Goal: Task Accomplishment & Management: Complete application form

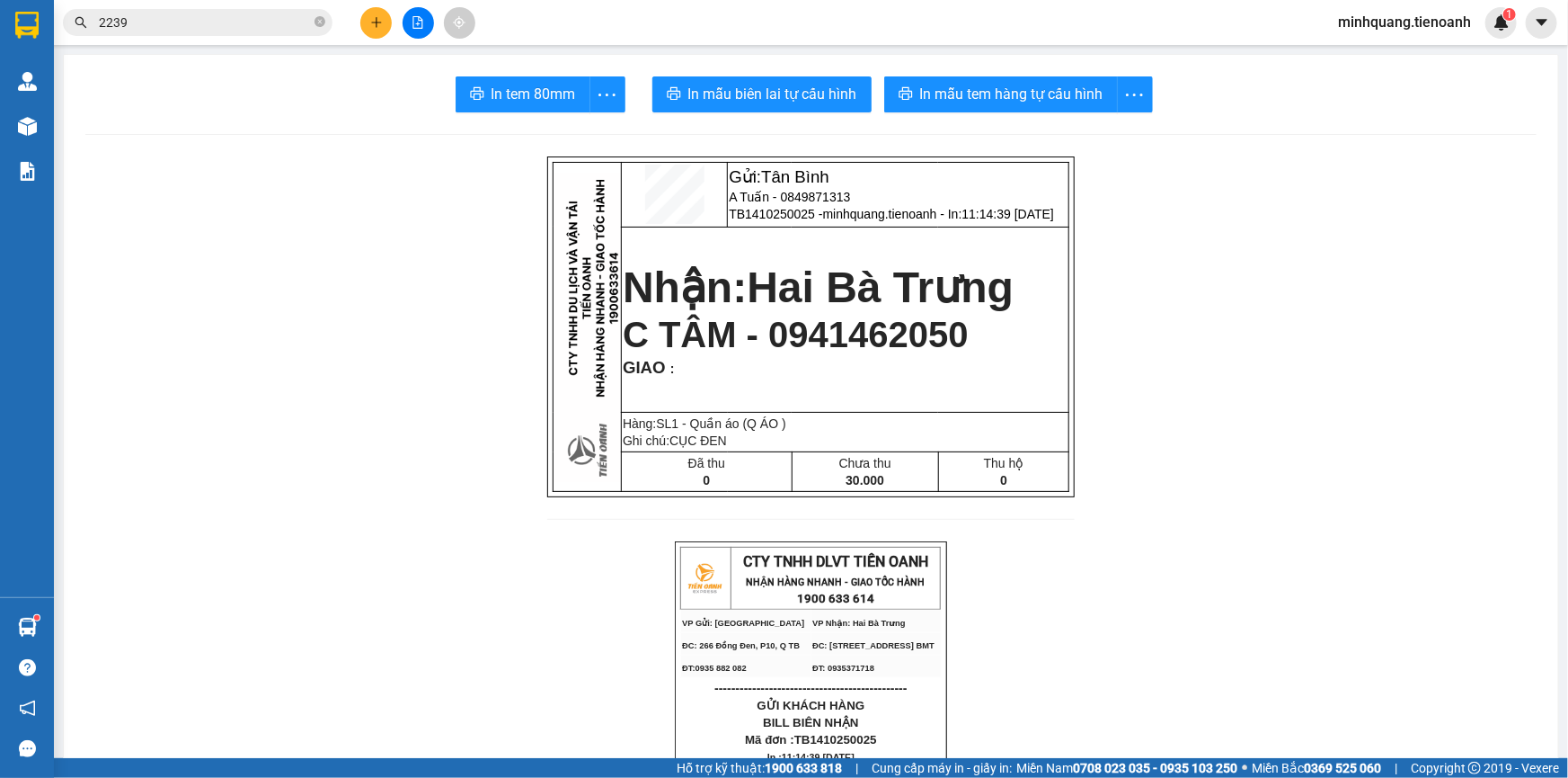
drag, startPoint x: 359, startPoint y: 33, endPoint x: 373, endPoint y: 20, distance: 19.1
click at [359, 31] on div at bounding box center [418, 23] width 135 height 32
click at [373, 20] on icon "plus" at bounding box center [376, 22] width 13 height 13
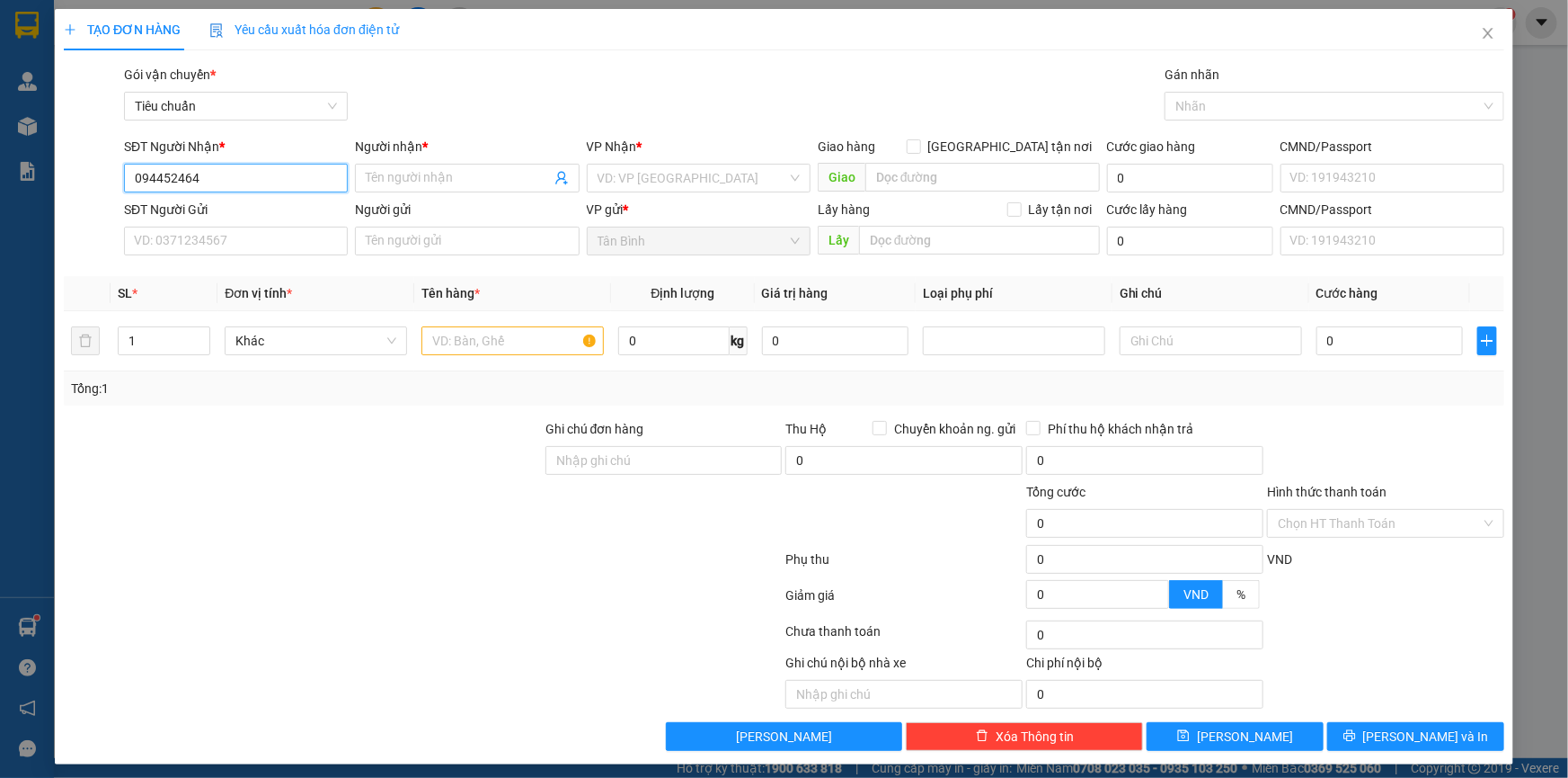
type input "0944524646"
click at [256, 213] on div "0944524646 - TÍN NGHĨA ĐĂK LĂK" at bounding box center [234, 214] width 200 height 20
type input "TÍN NGHĨA ĐĂK LĂK"
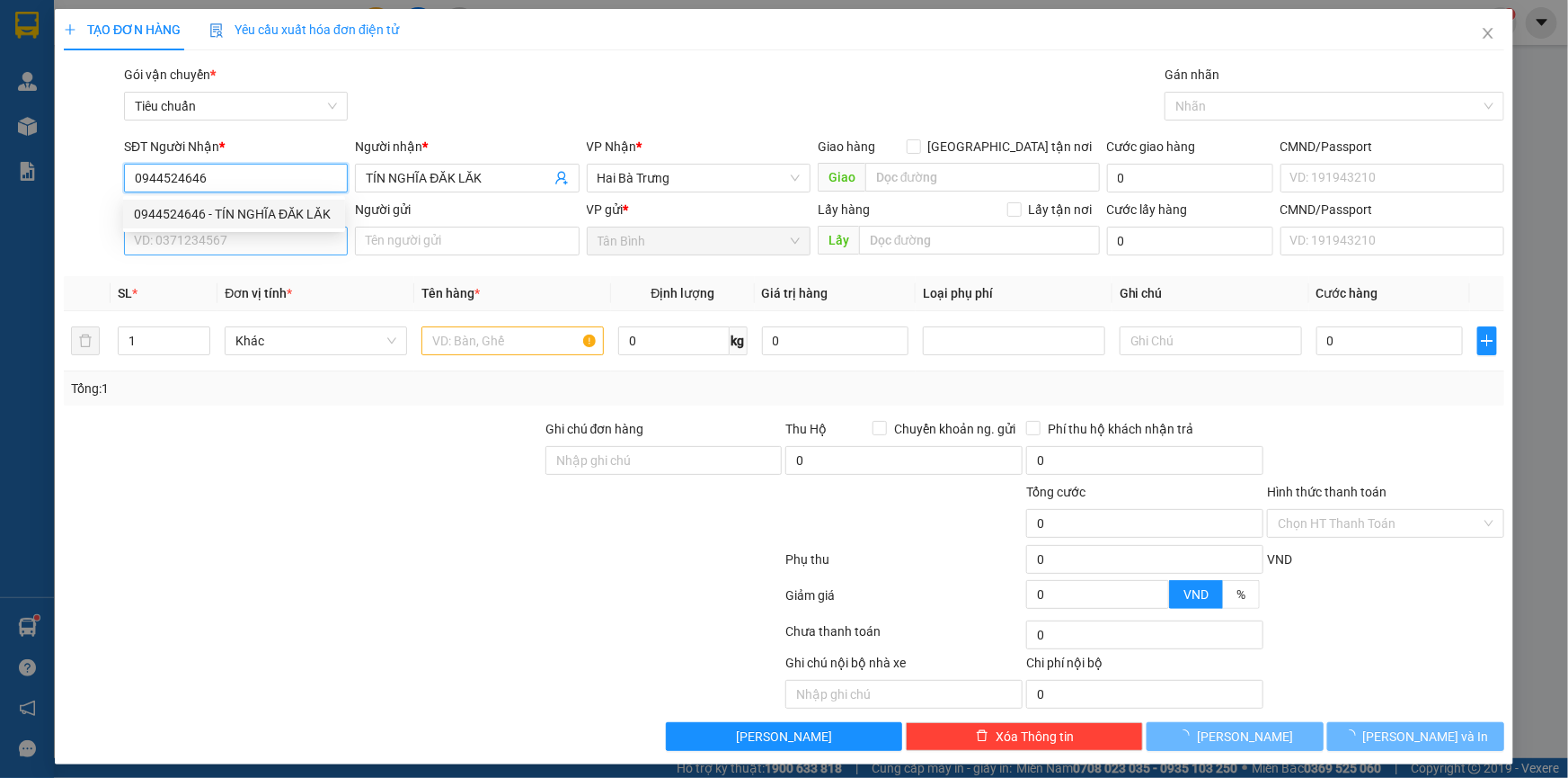
type input "0944524646"
type input "100.000"
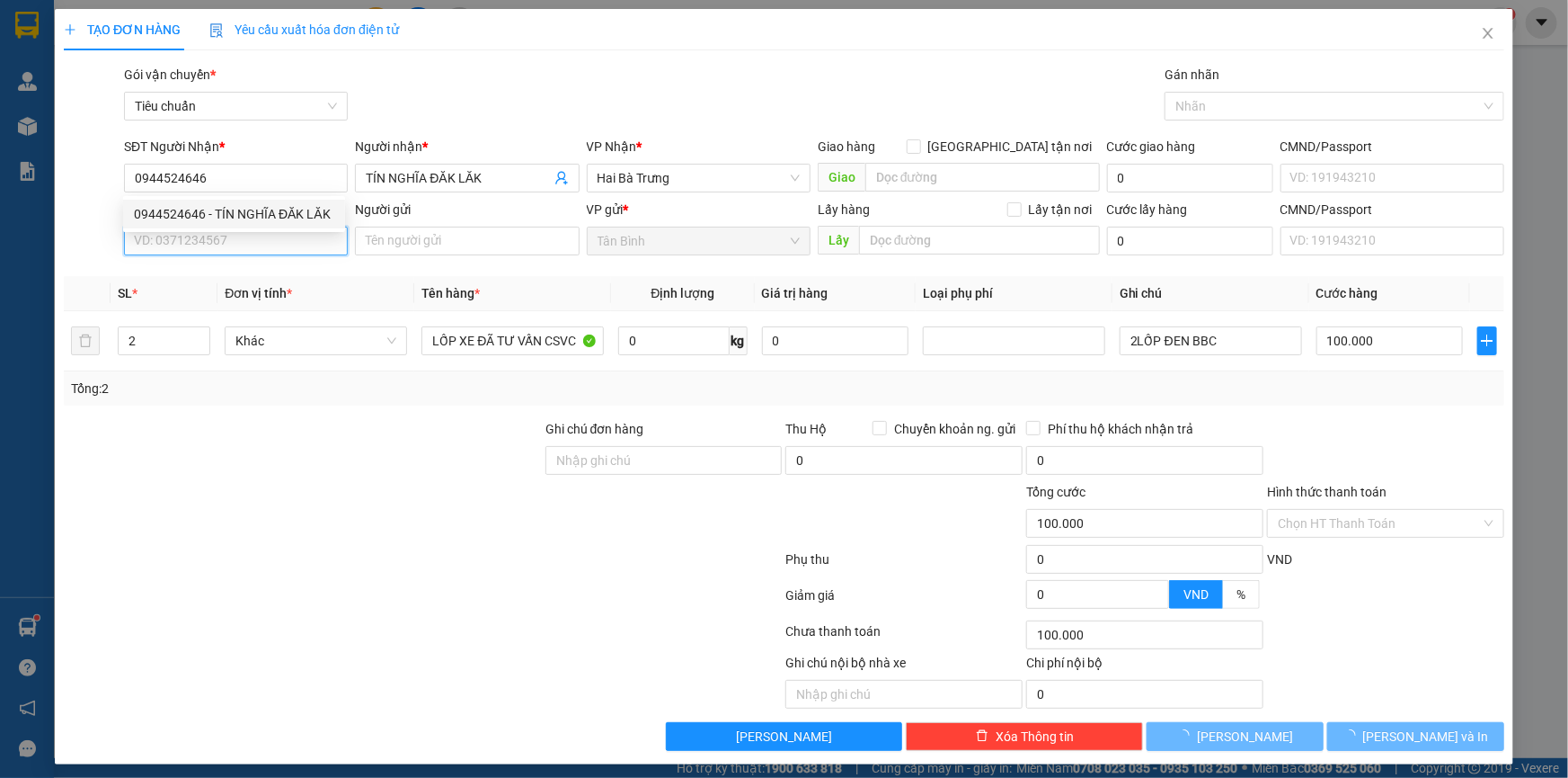
click at [246, 244] on input "SĐT Người Gửi" at bounding box center [236, 240] width 224 height 29
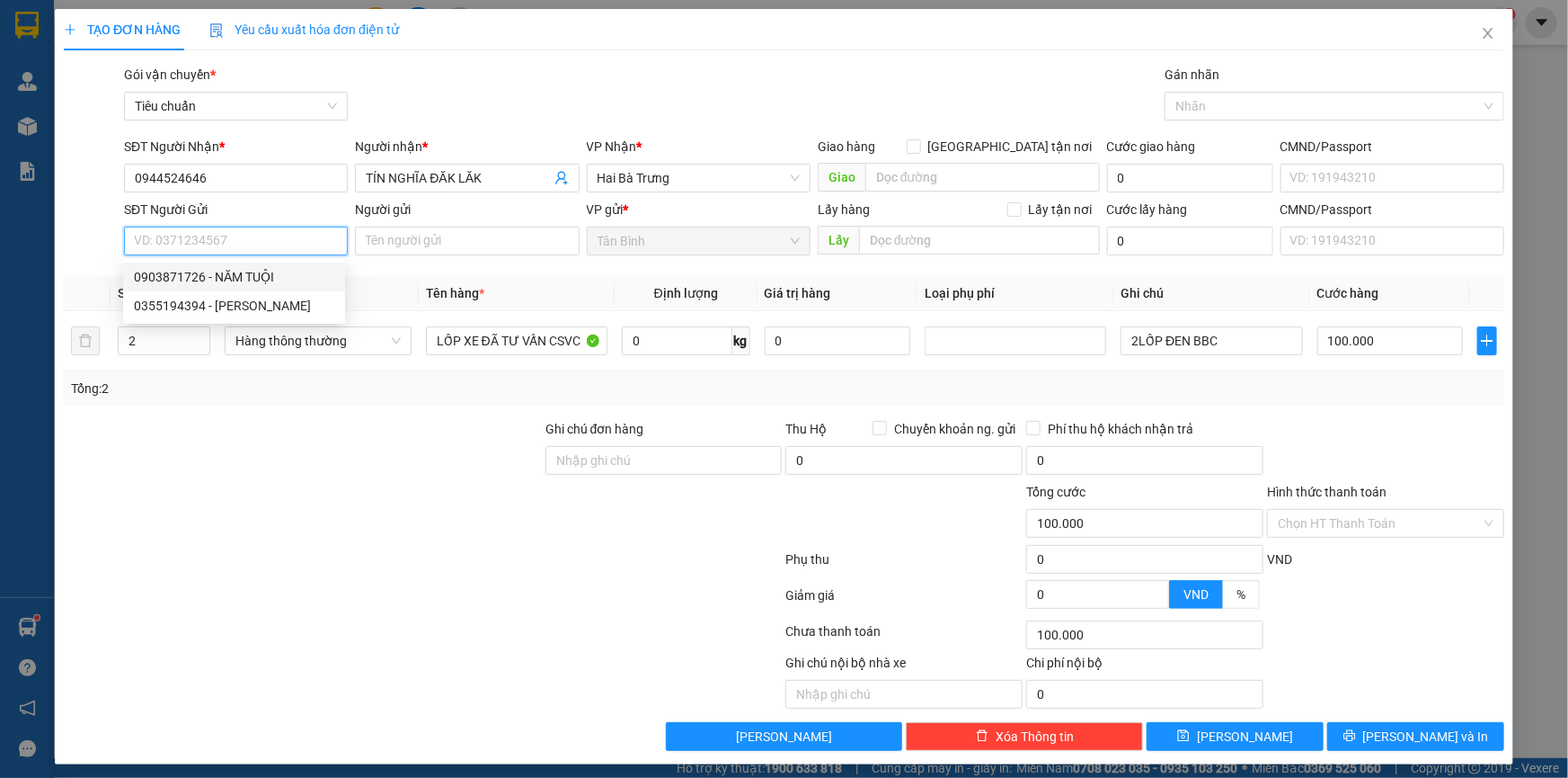
click at [270, 279] on div "0903871726 - NĂM TUỘI" at bounding box center [234, 277] width 200 height 20
type input "0903871726"
type input "NĂM TUỘI"
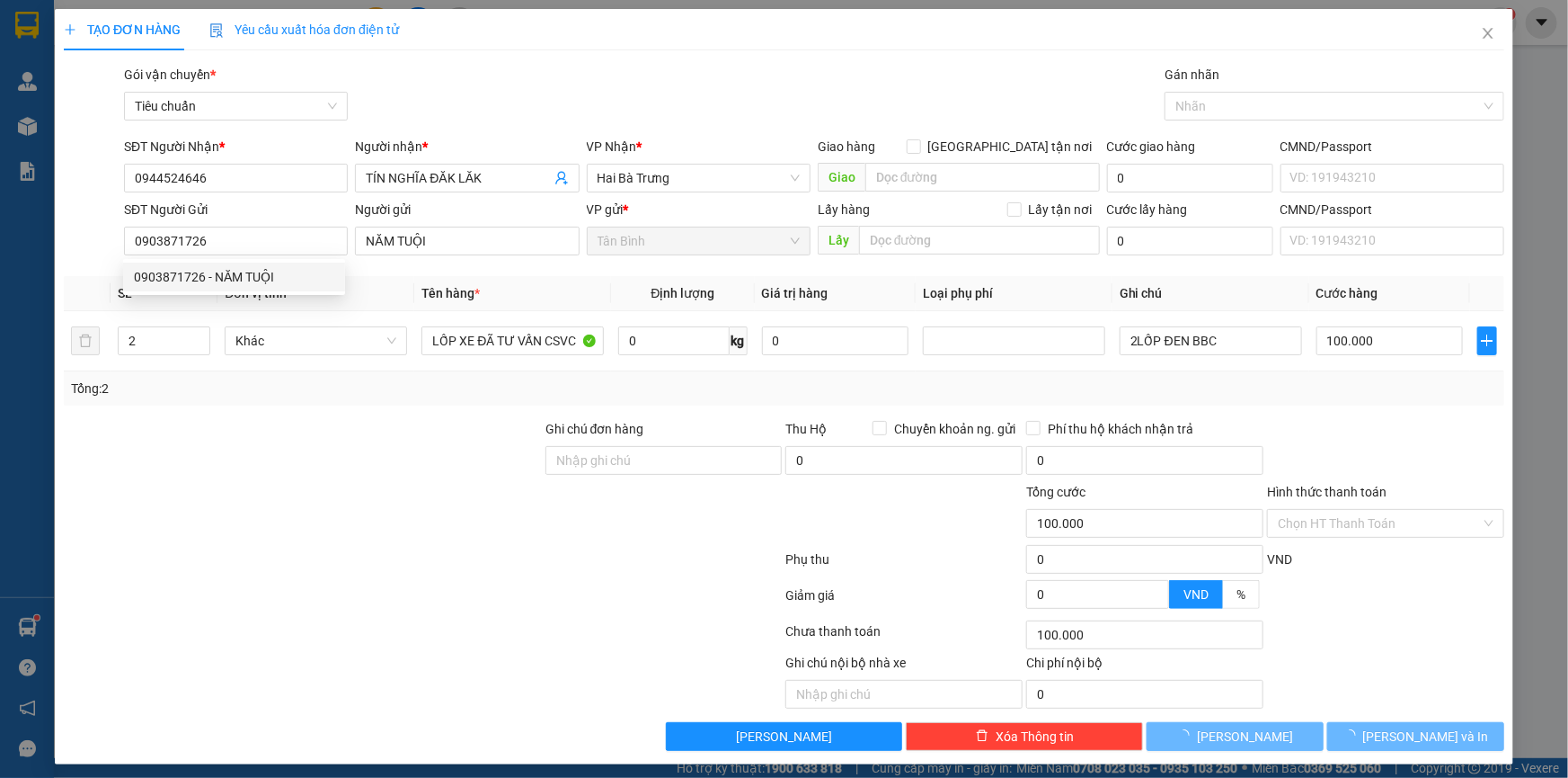
drag, startPoint x: 261, startPoint y: 458, endPoint x: 155, endPoint y: 385, distance: 128.7
click at [258, 458] on div at bounding box center [303, 450] width 482 height 63
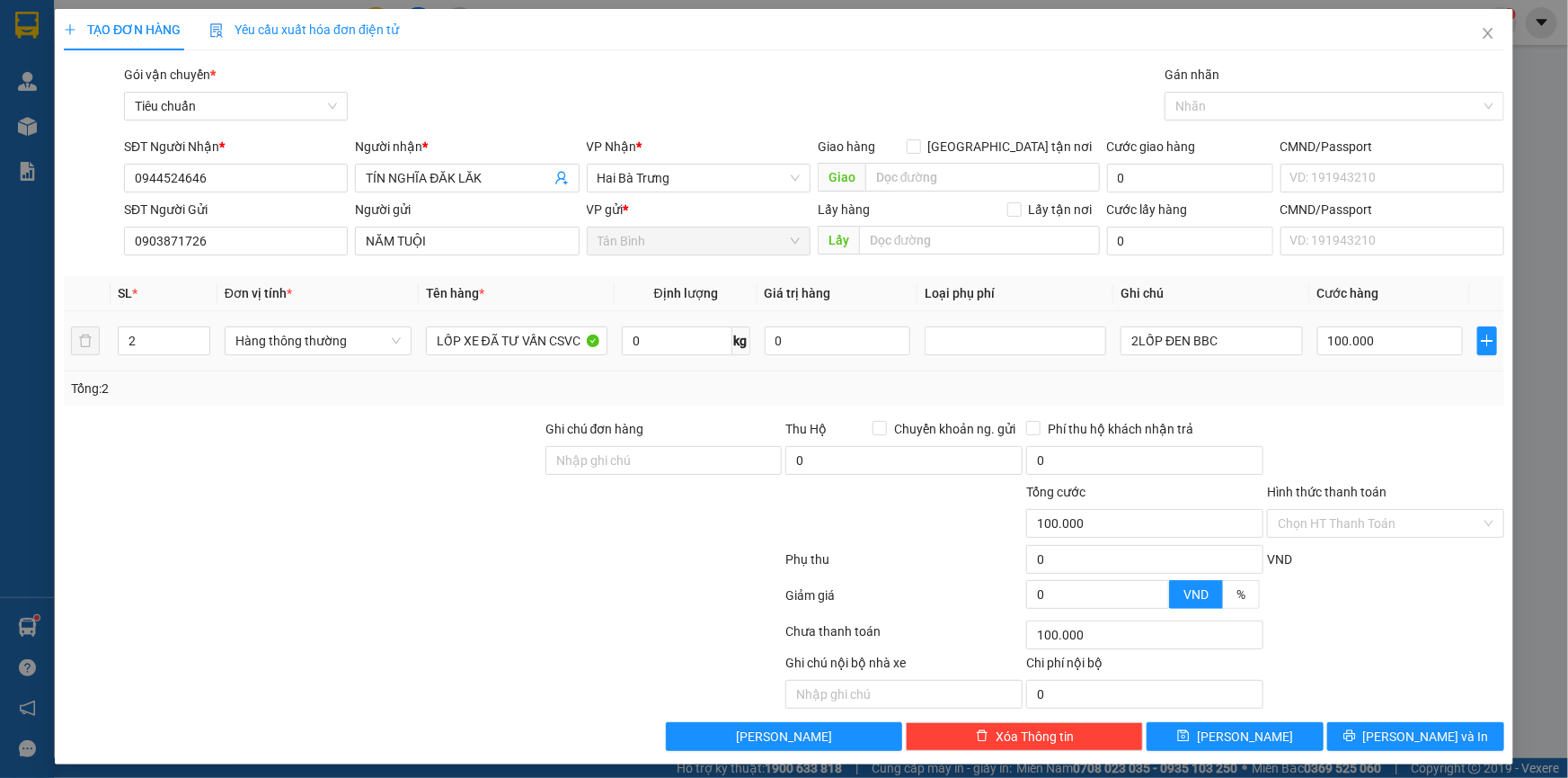
drag, startPoint x: 45, startPoint y: 349, endPoint x: 35, endPoint y: 352, distance: 10.4
click at [36, 351] on div "TẠO ĐƠN HÀNG Yêu cầu xuất hóa đơn điện tử Transit Pickup Surcharge Ids Transit …" at bounding box center [784, 389] width 1568 height 778
type input "1"
click at [668, 346] on input "0" at bounding box center [676, 340] width 110 height 29
type input "0"
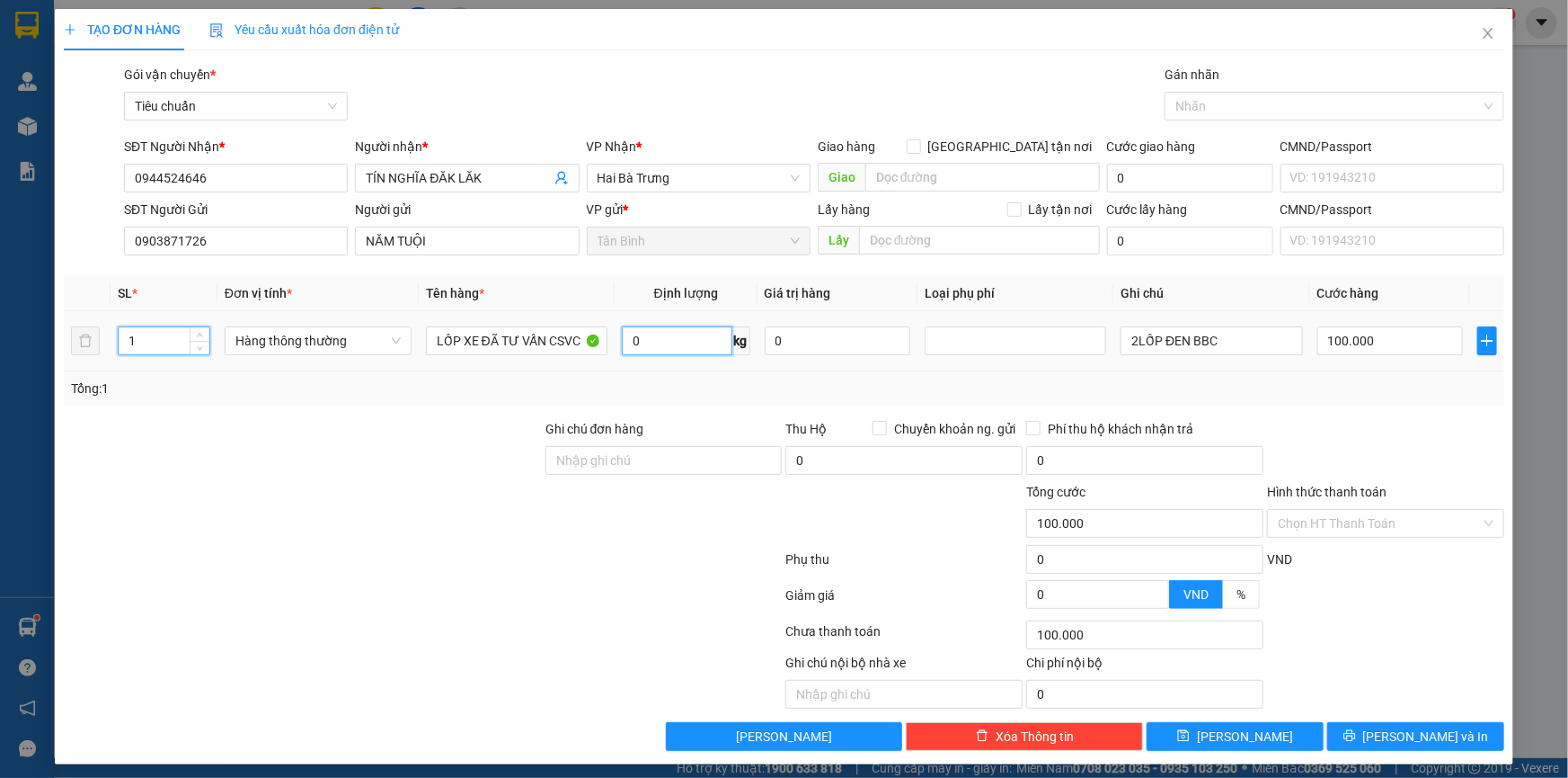
type input "0"
type input "16"
click at [531, 373] on div "Tổng: 1" at bounding box center [784, 388] width 1440 height 34
type input "55.000"
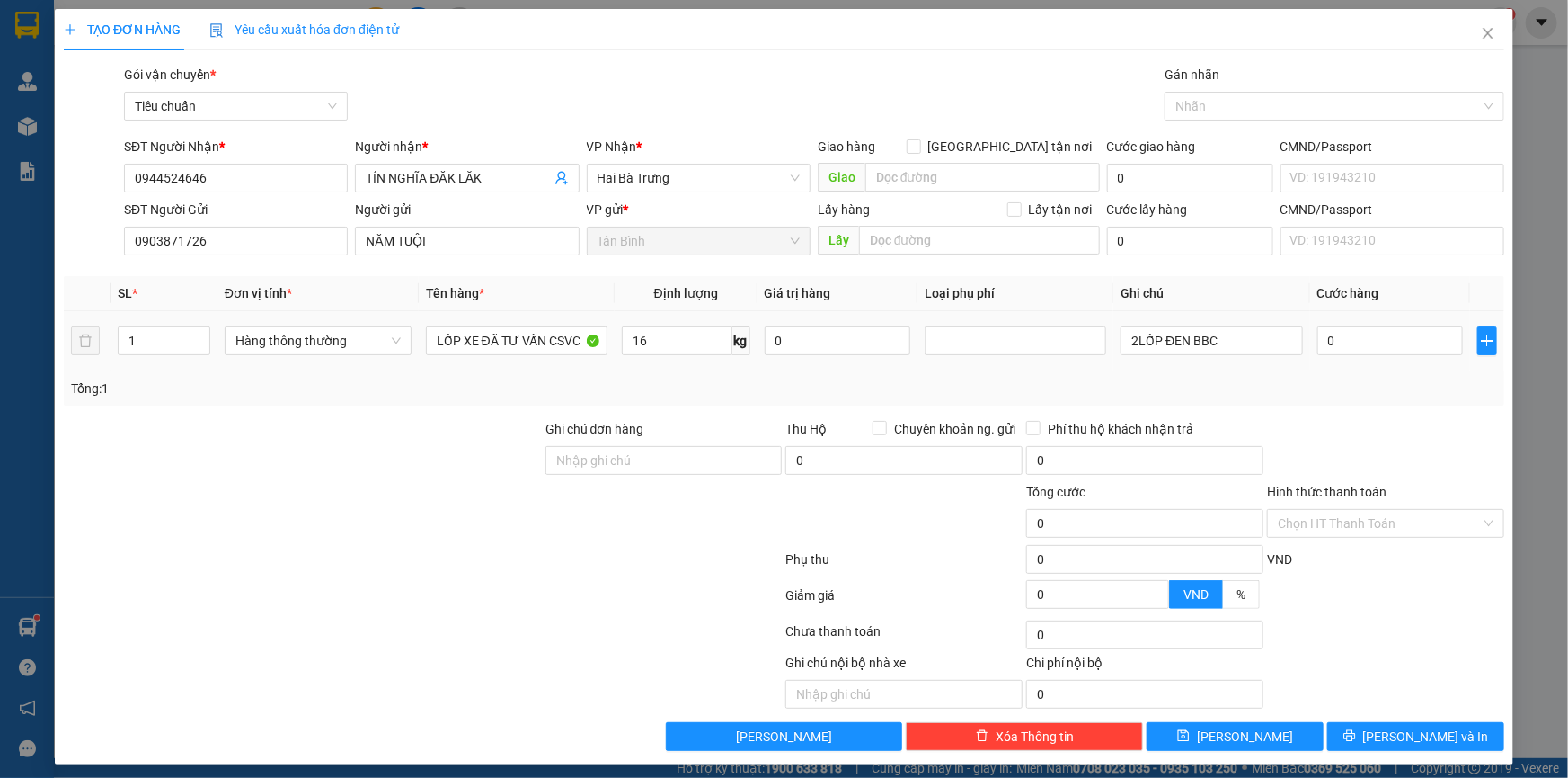
type input "55.000"
drag, startPoint x: 1133, startPoint y: 348, endPoint x: 1082, endPoint y: 354, distance: 51.4
click at [1082, 354] on tr "1 Hàng thông thường LỐP XE ĐÃ TƯ VẤN CSVC 16 kg 0 2LỐP ĐEN BBC 55.000" at bounding box center [784, 340] width 1440 height 61
type input "LỐP ĐEN BBC"
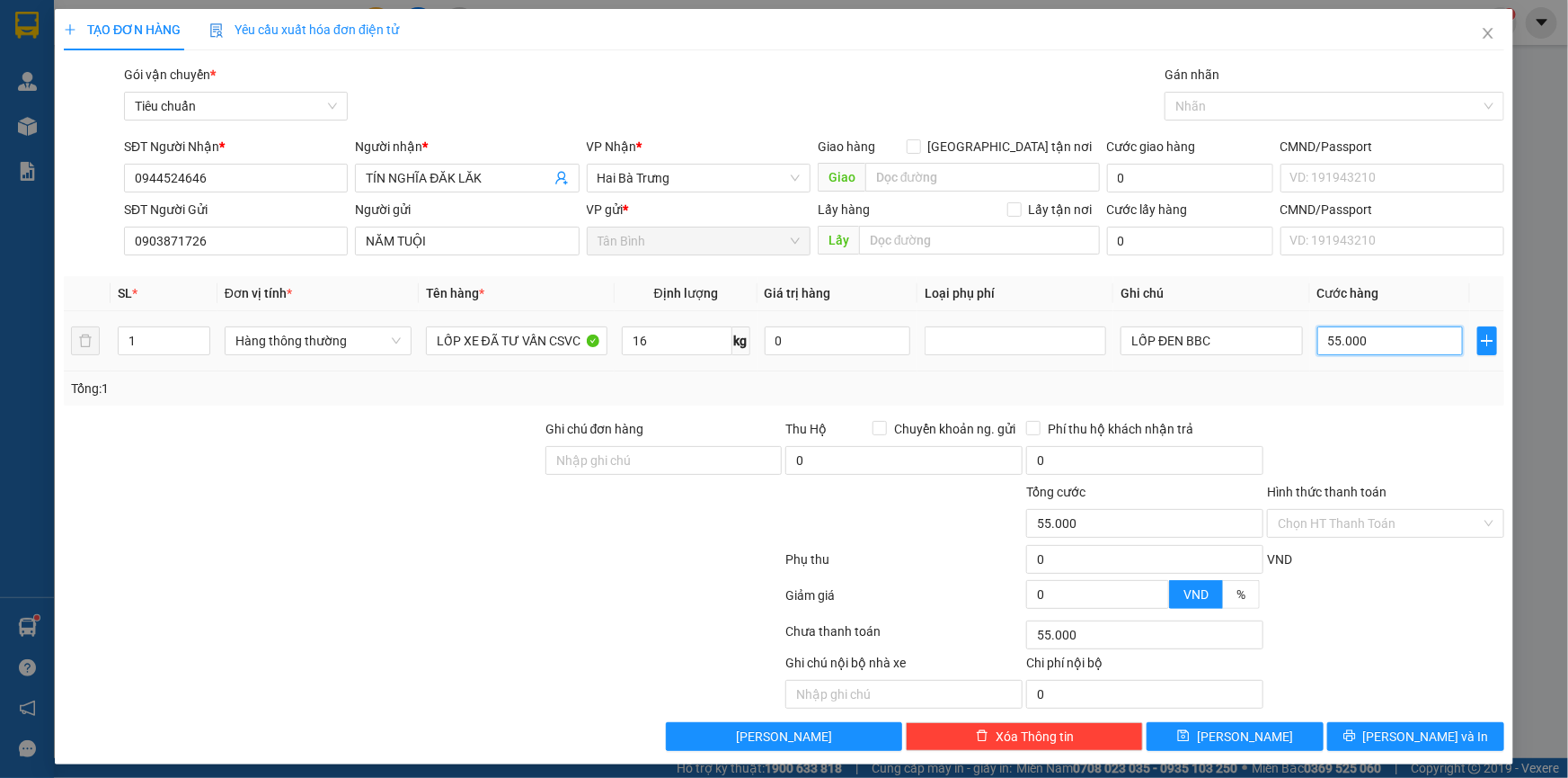
click at [1350, 349] on input "55.000" at bounding box center [1390, 340] width 147 height 29
type input "6"
type input "60"
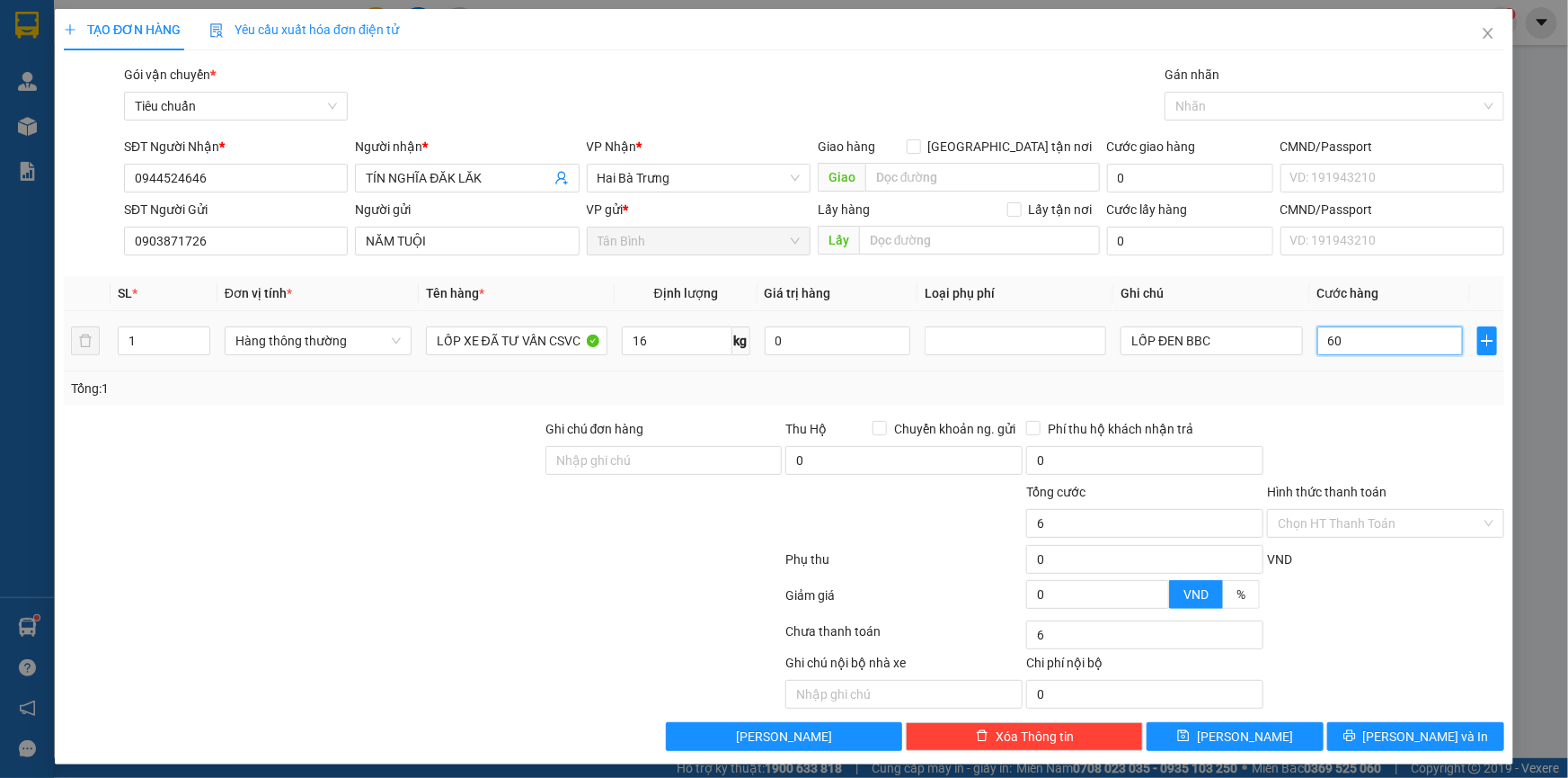
type input "60"
type input "60.000"
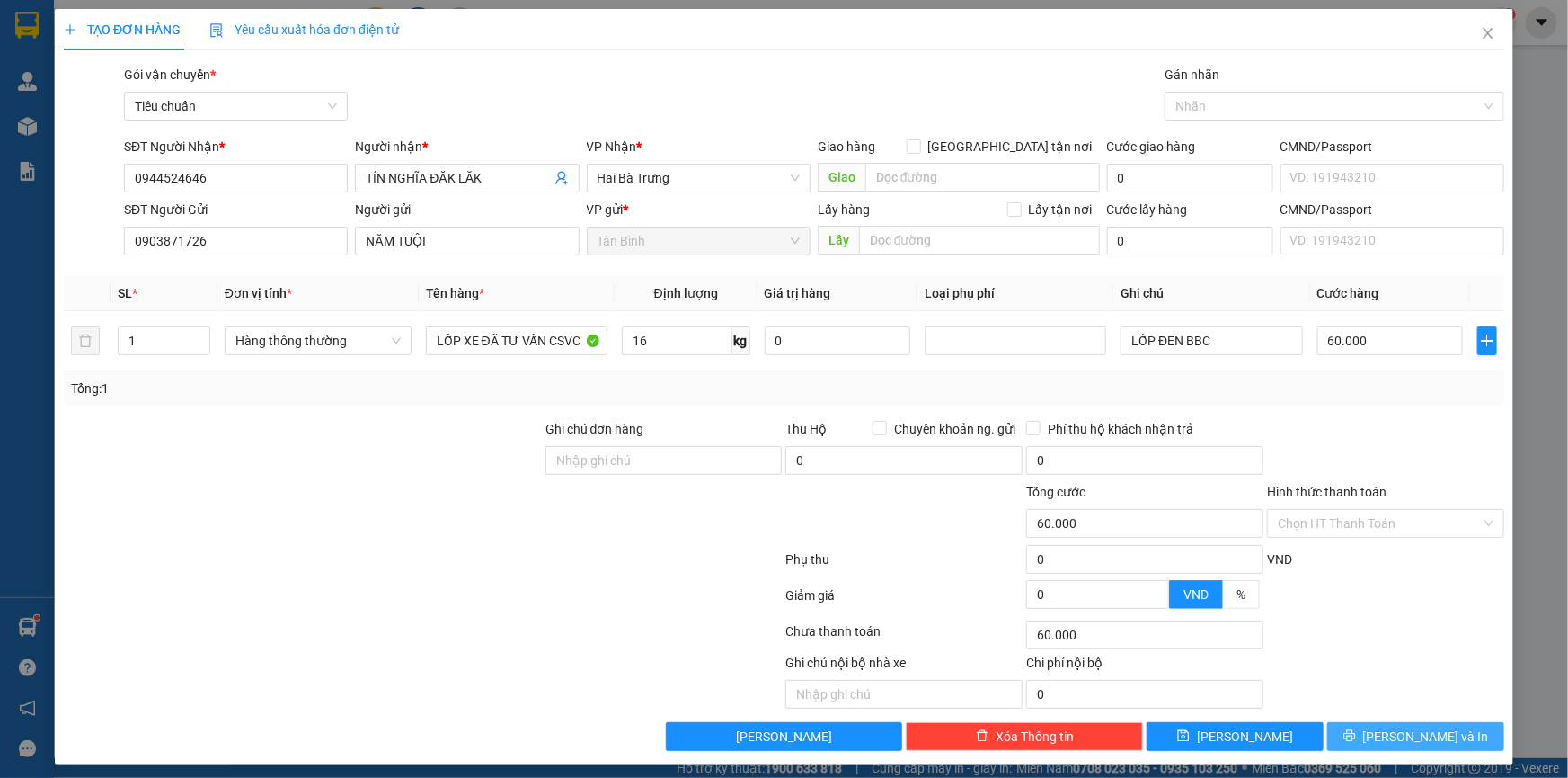
click at [1414, 736] on span "[PERSON_NAME] và In" at bounding box center [1425, 736] width 126 height 20
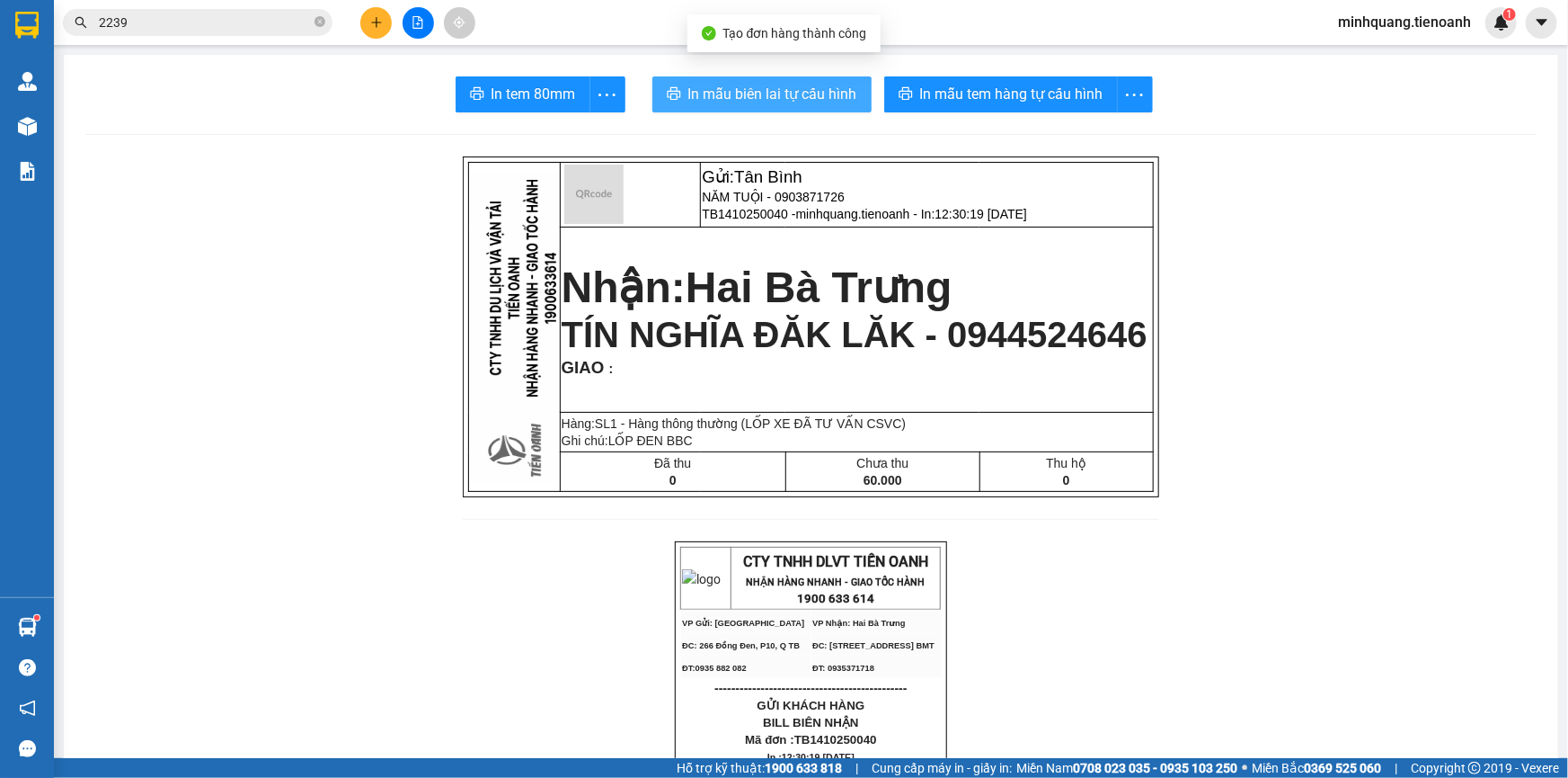
click at [759, 89] on span "In mẫu biên lai tự cấu hình" at bounding box center [773, 93] width 169 height 23
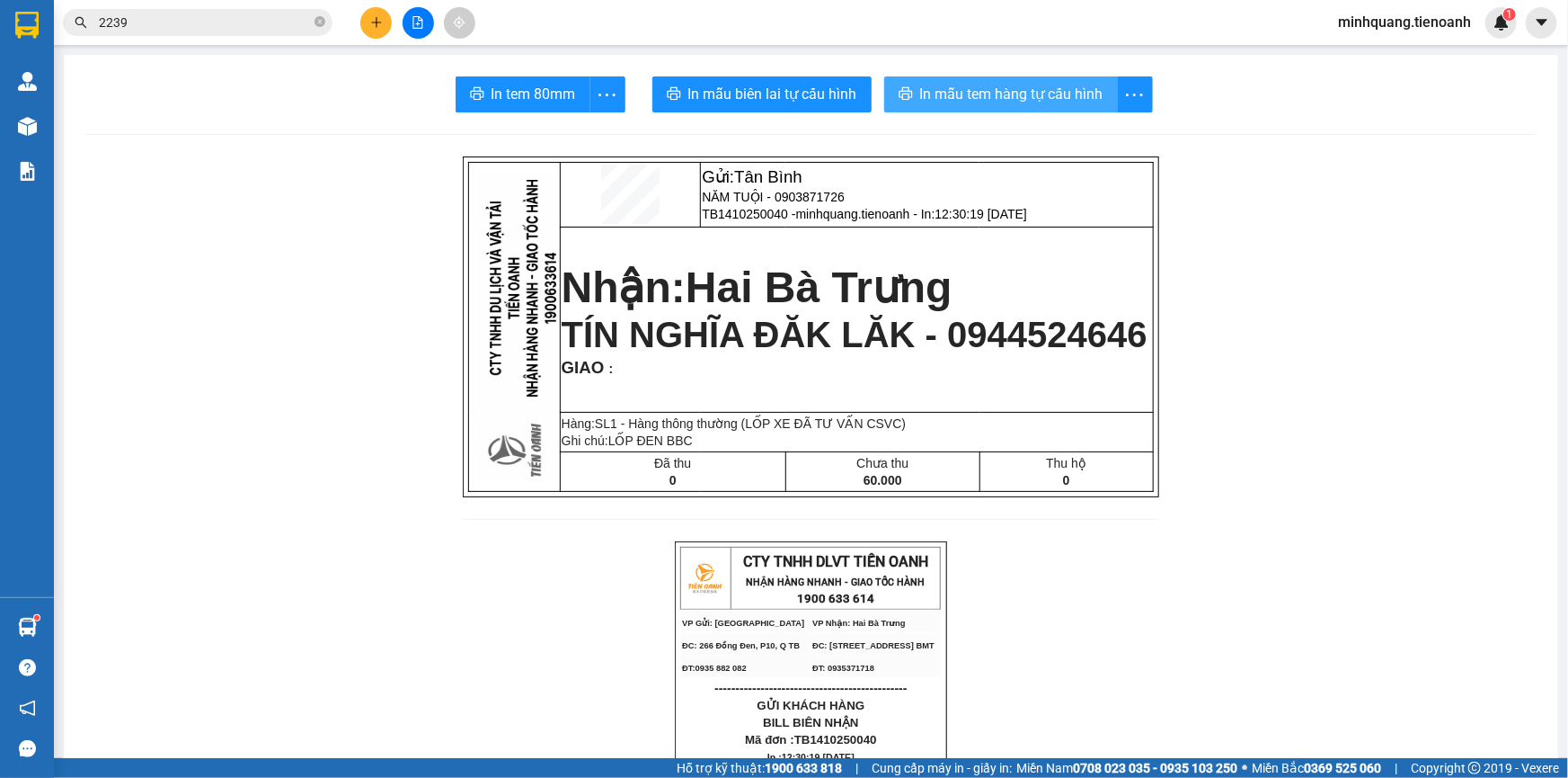
click at [960, 91] on span "In mẫu tem hàng tự cấu hình" at bounding box center [1012, 93] width 183 height 23
